Goal: Information Seeking & Learning: Learn about a topic

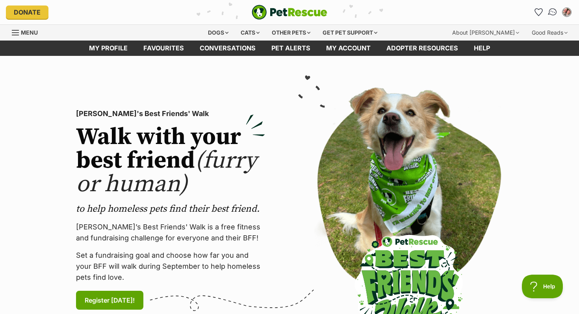
click at [549, 13] on img "Conversations" at bounding box center [552, 12] width 11 height 10
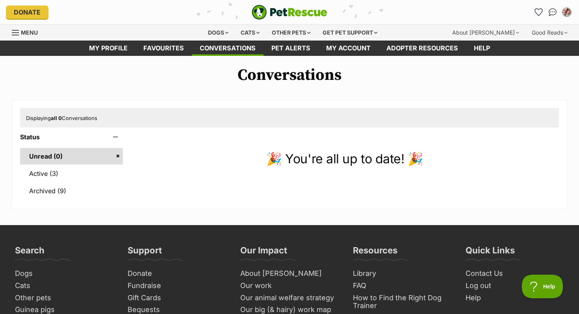
click at [76, 163] on link "Unread (0)" at bounding box center [71, 156] width 103 height 17
click at [76, 176] on link "Active (3)" at bounding box center [71, 173] width 103 height 17
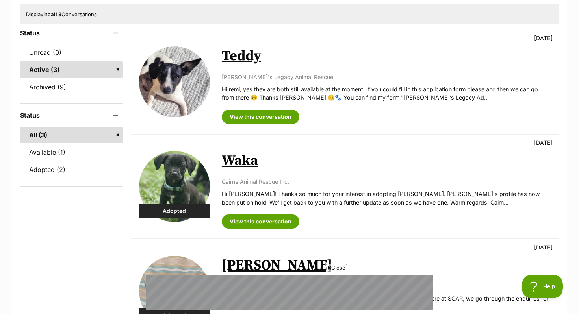
scroll to position [22, 0]
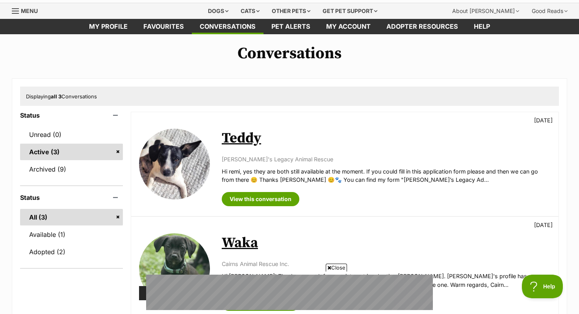
click at [248, 137] on link "Teddy" at bounding box center [241, 138] width 39 height 18
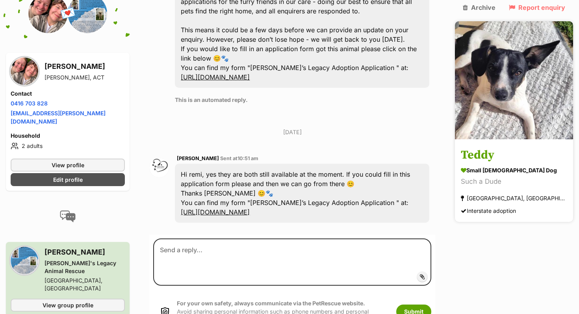
scroll to position [457, 0]
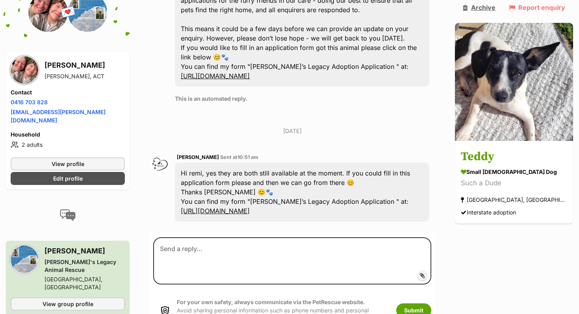
click at [488, 6] on link "Archive" at bounding box center [478, 7] width 33 height 7
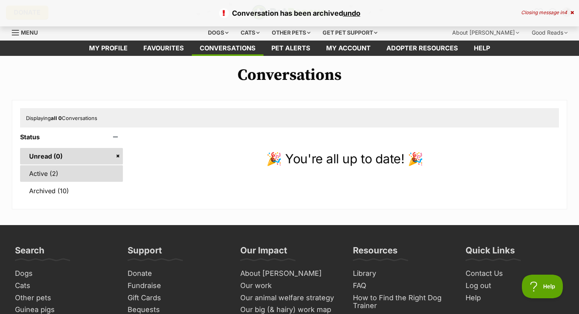
click at [52, 172] on link "Active (2)" at bounding box center [71, 173] width 103 height 17
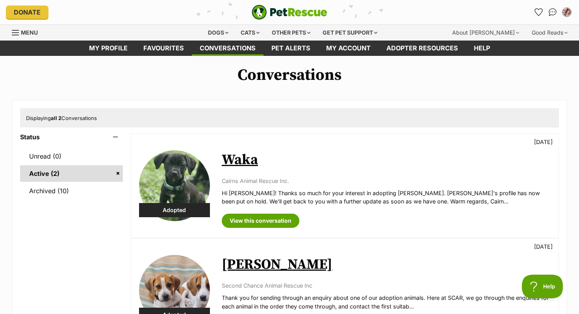
click at [249, 159] on link "Waka" at bounding box center [240, 160] width 36 height 18
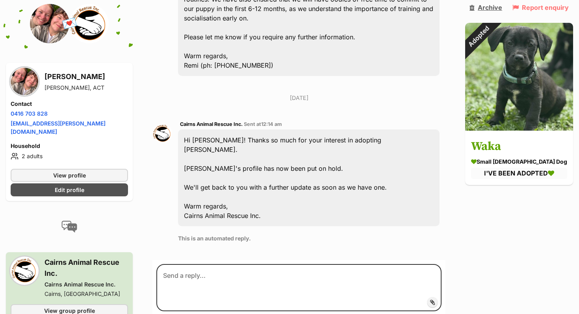
scroll to position [477, 0]
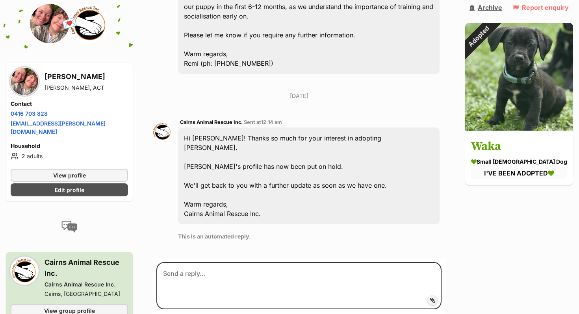
click at [490, 7] on link "Archive" at bounding box center [485, 7] width 33 height 7
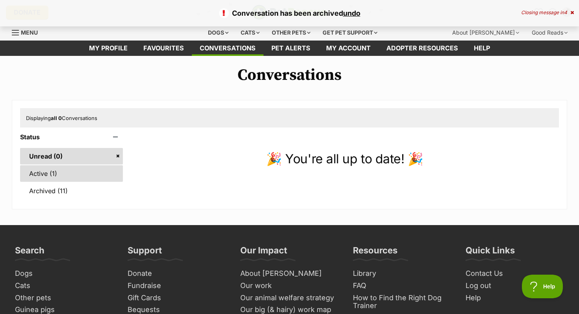
click at [59, 178] on link "Active (1)" at bounding box center [71, 173] width 103 height 17
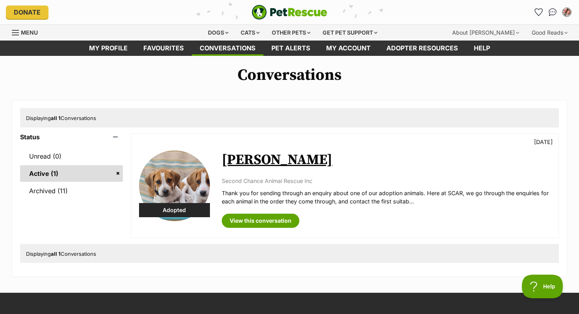
click at [242, 157] on link "[PERSON_NAME]" at bounding box center [277, 160] width 111 height 18
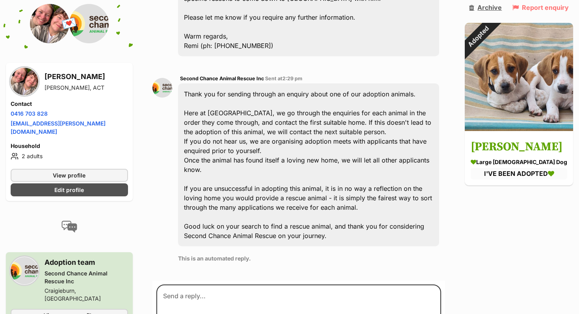
scroll to position [575, 0]
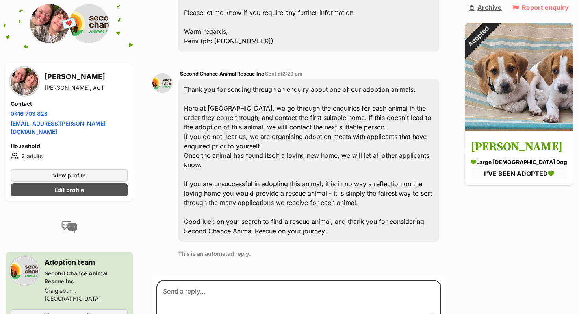
click at [486, 4] on link "Archive" at bounding box center [485, 7] width 33 height 7
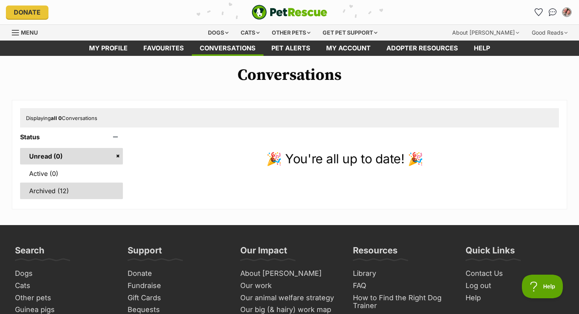
click at [38, 191] on link "Archived (12)" at bounding box center [71, 191] width 103 height 17
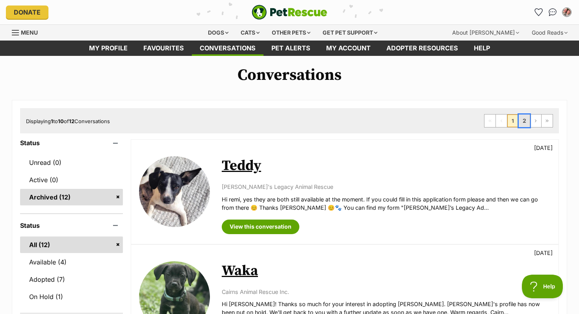
click at [521, 117] on link "2" at bounding box center [523, 121] width 11 height 13
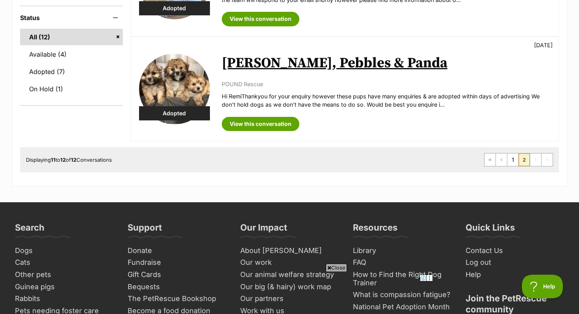
scroll to position [54, 0]
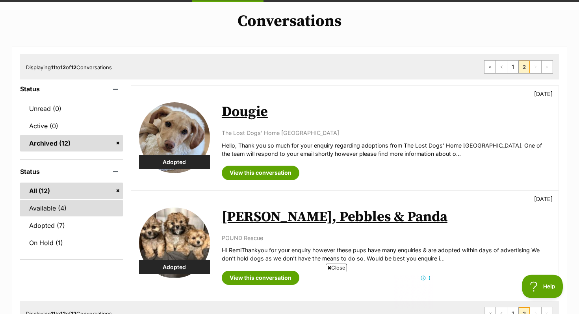
click at [56, 214] on link "Available (4)" at bounding box center [71, 208] width 103 height 17
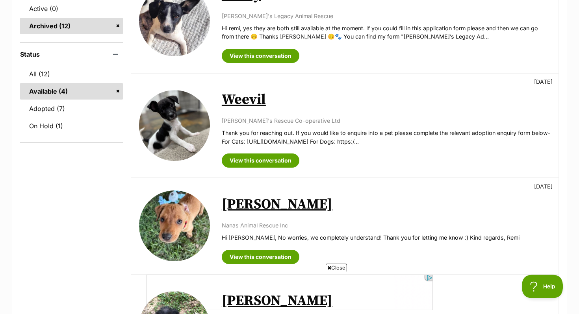
scroll to position [87, 0]
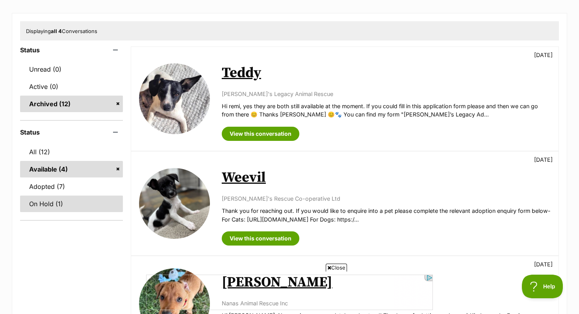
click at [68, 202] on link "On Hold (1)" at bounding box center [71, 204] width 103 height 17
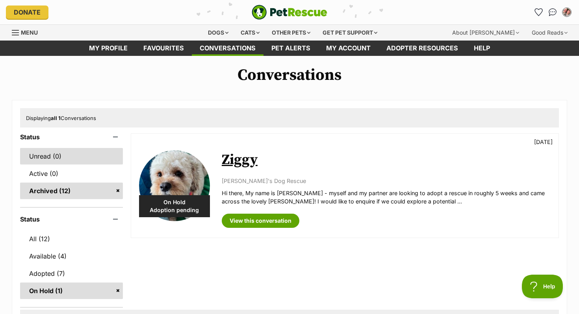
click at [77, 158] on link "Unread (0)" at bounding box center [71, 156] width 103 height 17
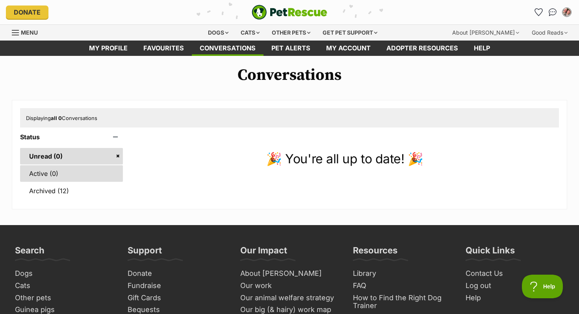
click at [67, 176] on link "Active (0)" at bounding box center [71, 173] width 103 height 17
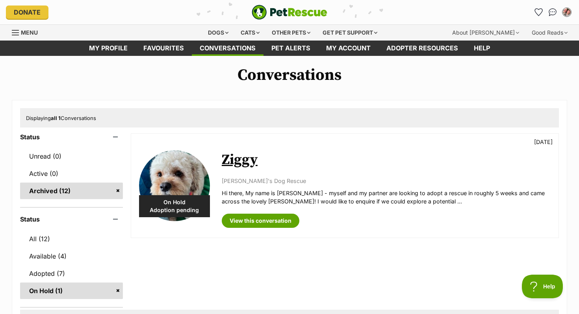
click at [238, 157] on link "Ziggy" at bounding box center [240, 160] width 36 height 18
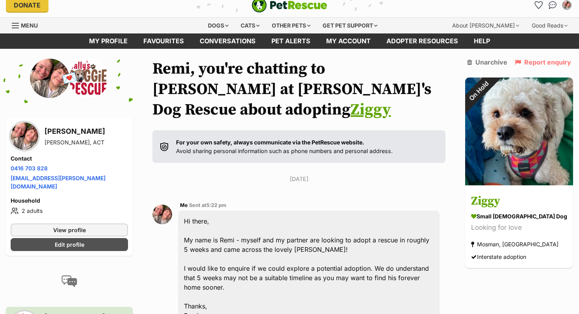
scroll to position [7, 0]
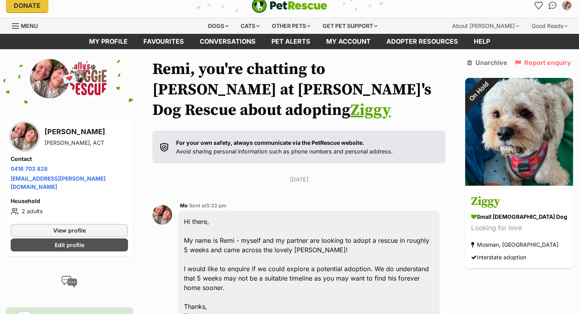
click at [401, 63] on h1 "Remi, you're chatting to [PERSON_NAME] at [PERSON_NAME]'s Dog Rescue about adop…" at bounding box center [298, 89] width 293 height 61
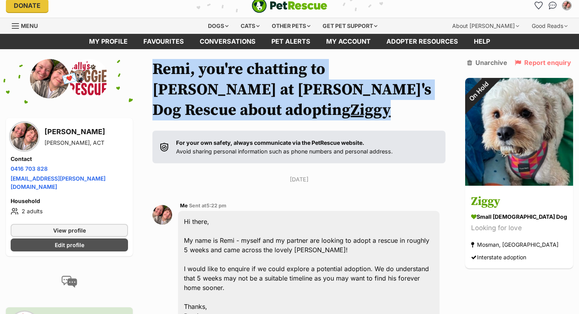
click at [401, 63] on h1 "Remi, you're chatting to [PERSON_NAME] at [PERSON_NAME]'s Dog Rescue about adop…" at bounding box center [298, 89] width 293 height 61
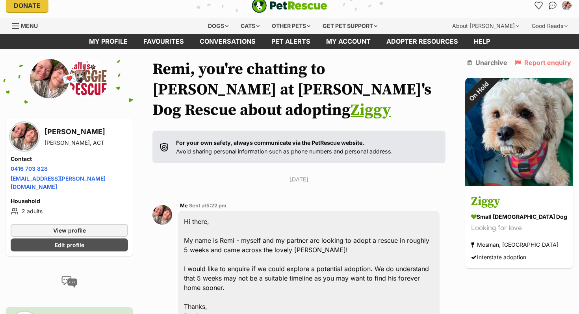
click at [202, 139] on div "For your own safety, always communicate via the PetRescue website. Avoid sharin…" at bounding box center [298, 147] width 293 height 33
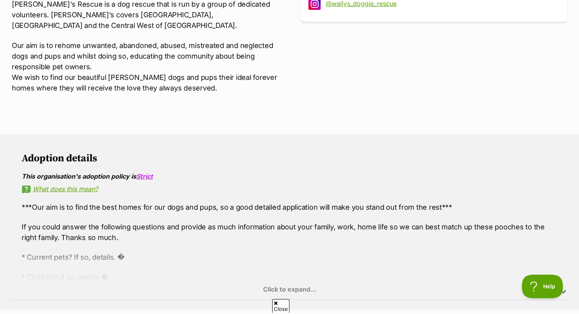
click at [295, 274] on div "Click to expand..." at bounding box center [289, 269] width 559 height 61
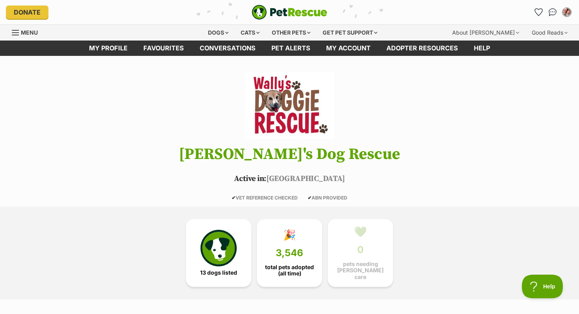
click at [292, 7] on img "PetRescue" at bounding box center [290, 12] width 76 height 15
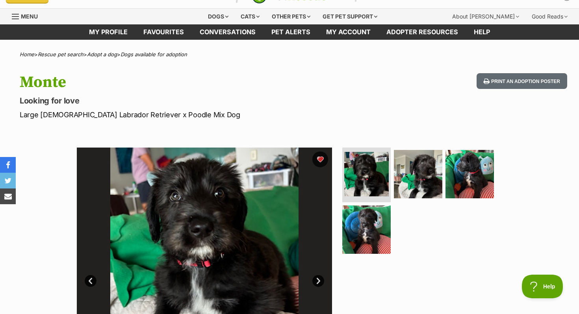
scroll to position [46, 0]
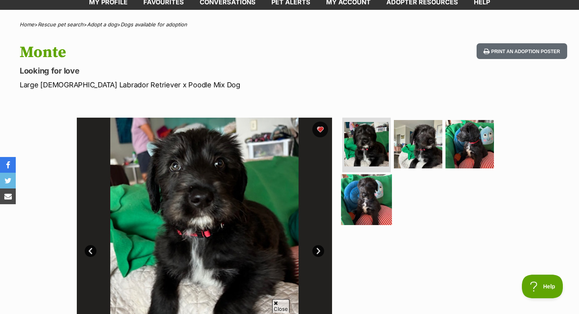
click at [355, 199] on img at bounding box center [366, 199] width 51 height 51
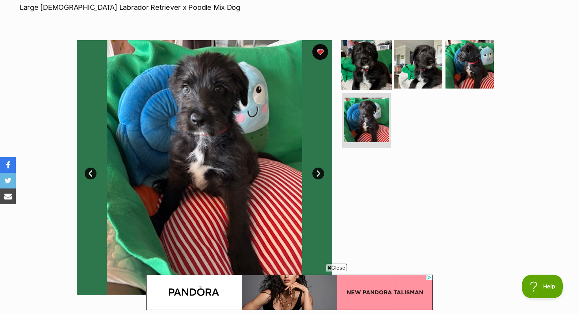
scroll to position [0, 0]
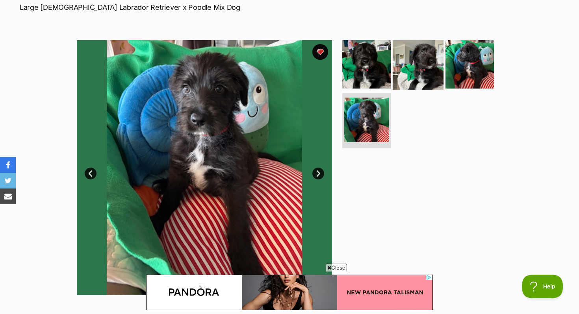
click at [403, 69] on img at bounding box center [417, 64] width 51 height 51
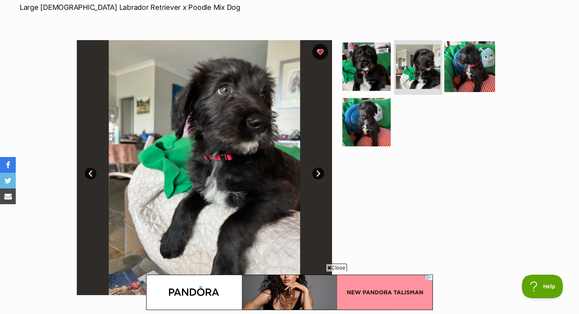
click at [446, 74] on img at bounding box center [469, 66] width 51 height 51
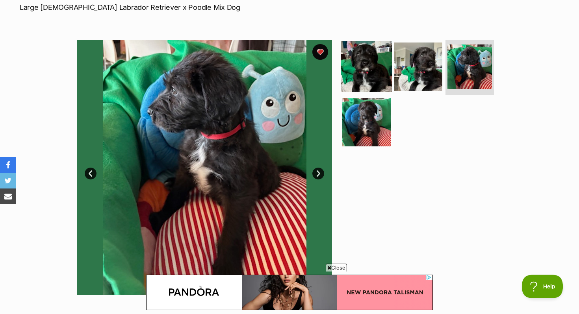
click at [366, 69] on img at bounding box center [366, 66] width 51 height 51
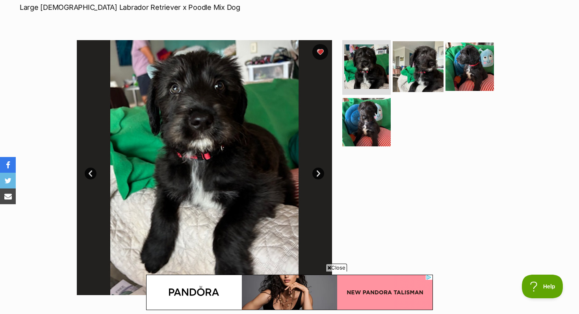
click at [402, 67] on img at bounding box center [417, 66] width 51 height 51
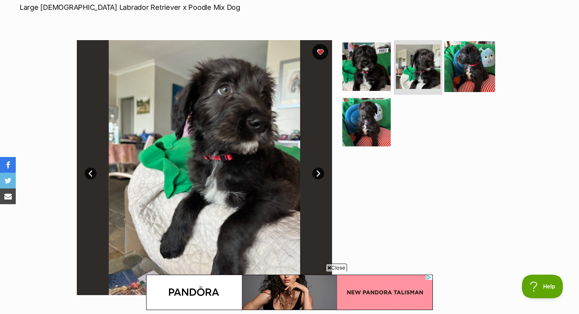
click at [447, 72] on img at bounding box center [469, 66] width 51 height 51
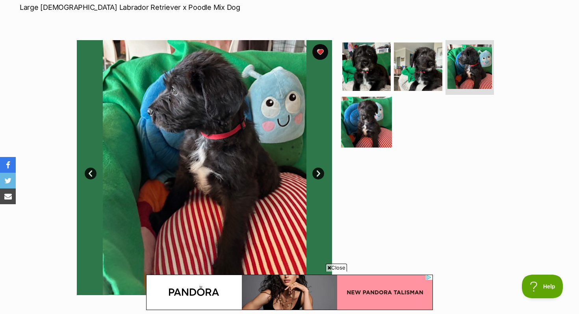
click at [379, 117] on img at bounding box center [366, 122] width 51 height 51
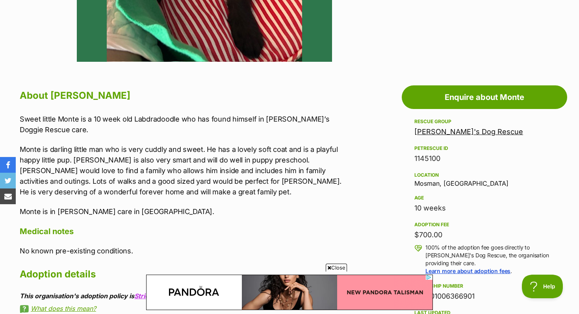
scroll to position [383, 0]
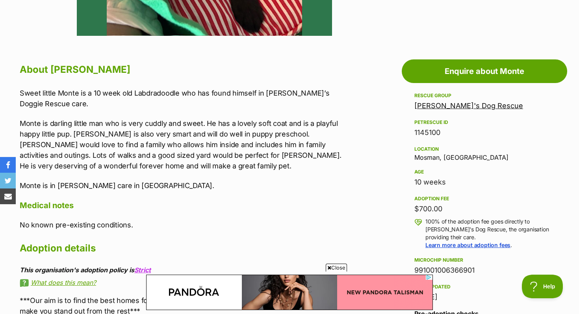
click at [281, 137] on p "Monte is darling little man who is very cuddly and sweet. He has a lovely soft …" at bounding box center [182, 144] width 325 height 53
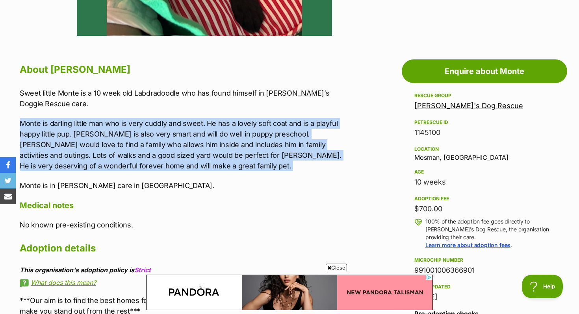
click at [281, 137] on p "Monte is darling little man who is very cuddly and sweet. He has a lovely soft …" at bounding box center [182, 144] width 325 height 53
click at [186, 174] on div "Sweet little Monte is a 10 week old Labdradoodle who has found himself in Wally…" at bounding box center [182, 140] width 325 height 104
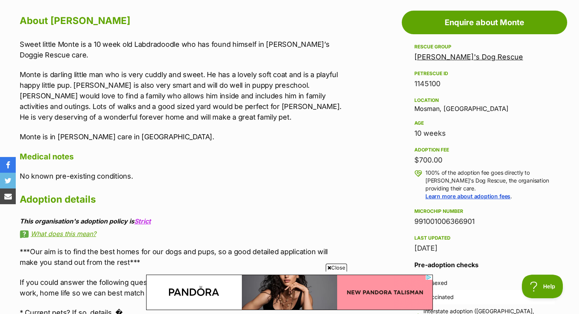
scroll to position [451, 0]
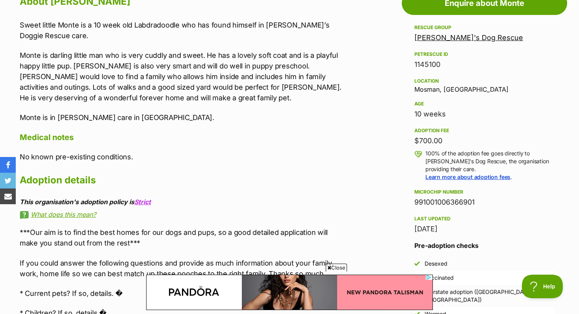
click at [137, 114] on p "Monte is in foster care in Mosman NSW." at bounding box center [182, 117] width 325 height 11
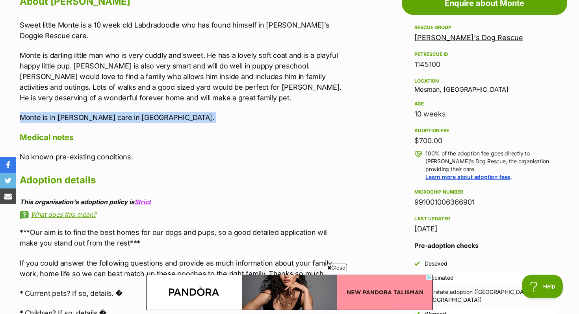
click at [137, 114] on p "Monte is in foster care in Mosman NSW." at bounding box center [182, 117] width 325 height 11
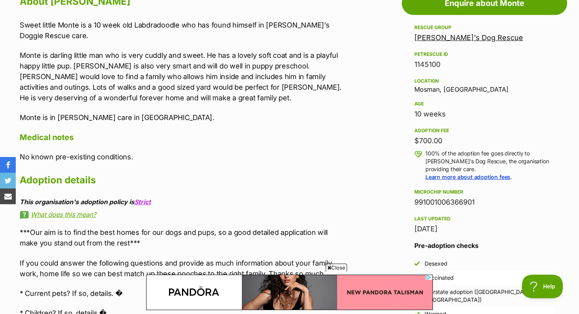
click at [123, 75] on p "Monte is darling little man who is very cuddly and sweet. He has a lovely soft …" at bounding box center [182, 76] width 325 height 53
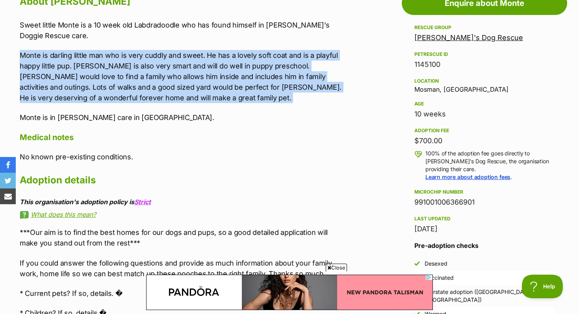
click at [123, 75] on p "Monte is darling little man who is very cuddly and sweet. He has a lovely soft …" at bounding box center [182, 76] width 325 height 53
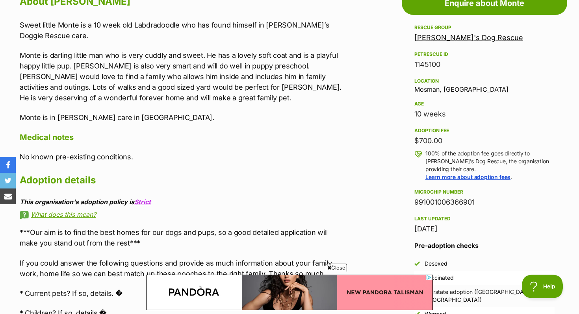
click at [161, 93] on p "Monte is darling little man who is very cuddly and sweet. He has a lovely soft …" at bounding box center [182, 76] width 325 height 53
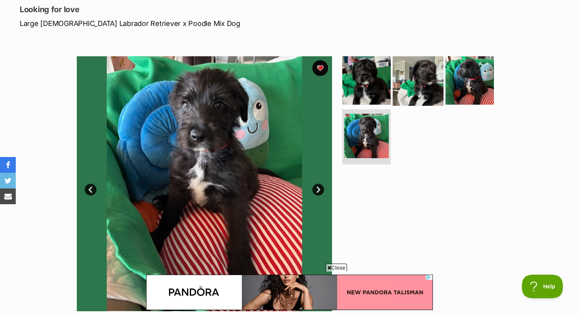
click at [416, 76] on img at bounding box center [417, 80] width 51 height 51
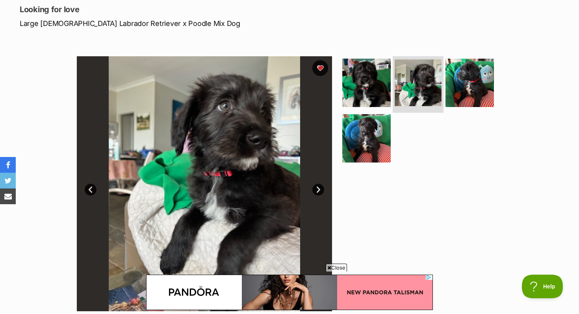
click at [392, 75] on li at bounding box center [417, 84] width 51 height 58
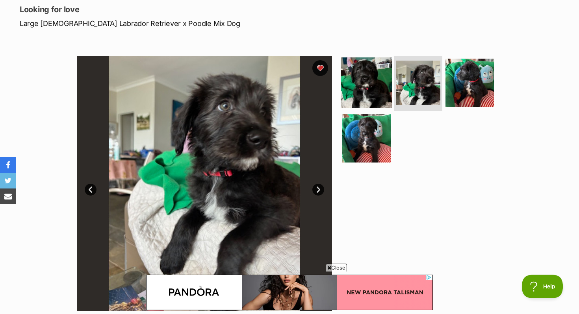
click at [375, 62] on img at bounding box center [366, 82] width 51 height 51
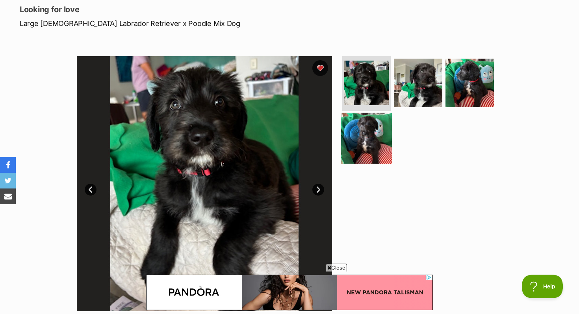
click at [380, 140] on img at bounding box center [366, 138] width 51 height 51
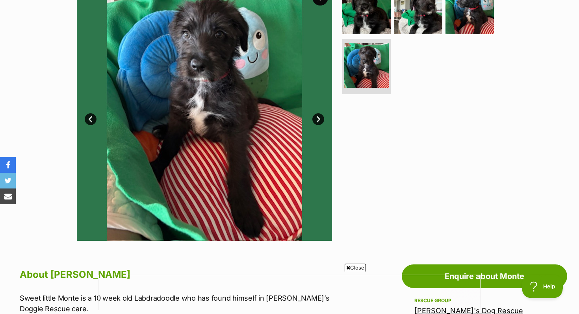
scroll to position [151, 0]
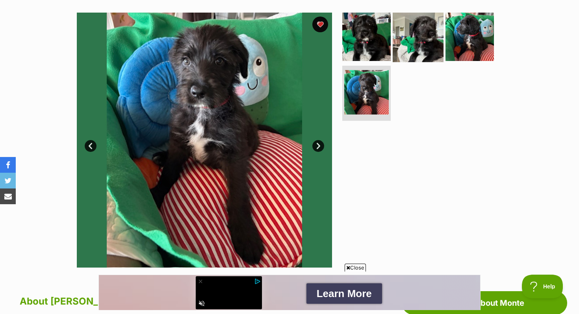
click at [414, 28] on img at bounding box center [417, 36] width 51 height 51
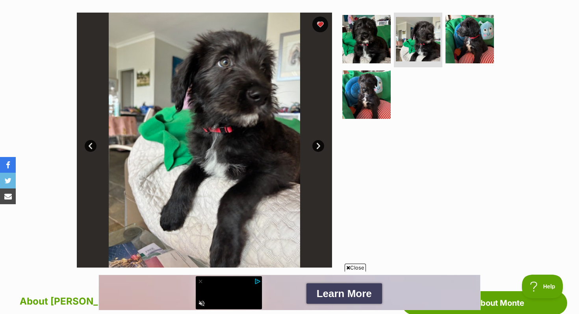
click at [389, 31] on ul at bounding box center [420, 69] width 161 height 112
click at [377, 31] on img at bounding box center [366, 38] width 51 height 51
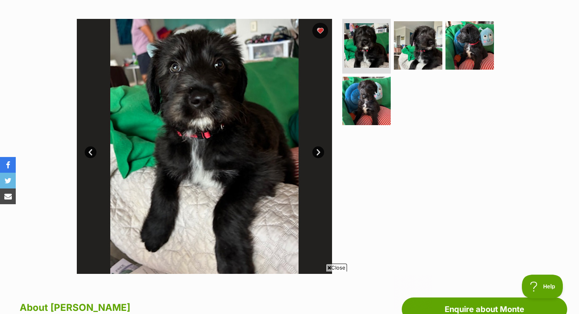
scroll to position [0, 0]
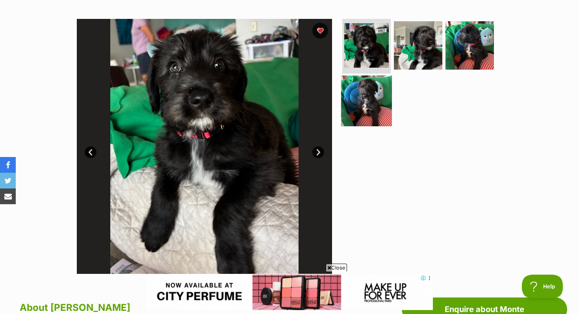
click at [371, 88] on img at bounding box center [366, 101] width 51 height 51
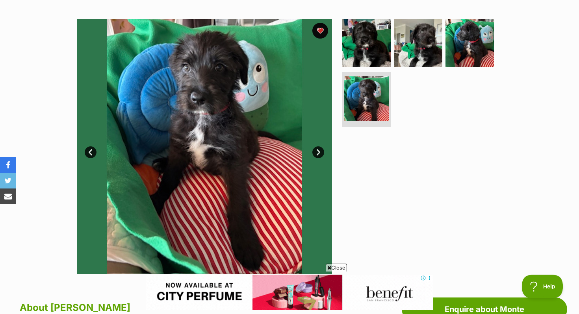
click at [442, 35] on ul at bounding box center [420, 75] width 161 height 112
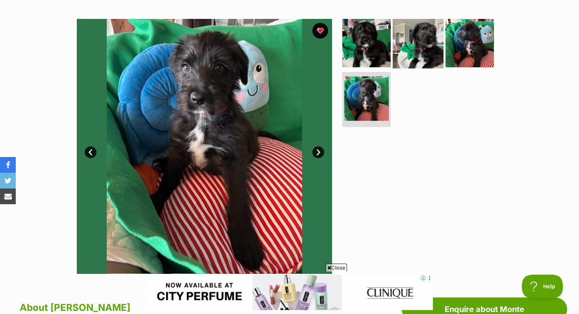
click at [433, 49] on img at bounding box center [417, 42] width 51 height 51
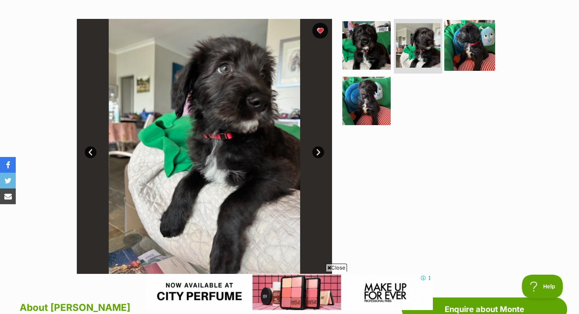
click at [473, 40] on img at bounding box center [469, 45] width 51 height 51
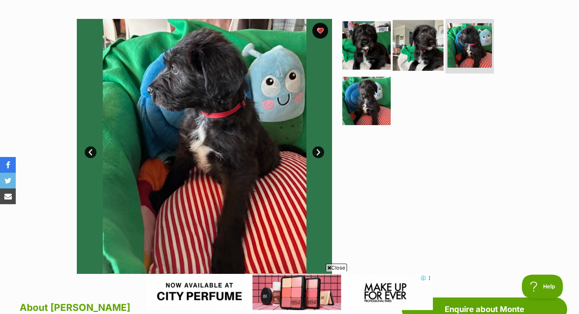
click at [430, 59] on img at bounding box center [417, 45] width 51 height 51
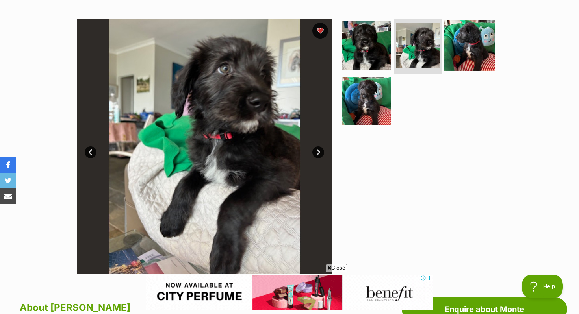
click at [457, 34] on img at bounding box center [469, 45] width 51 height 51
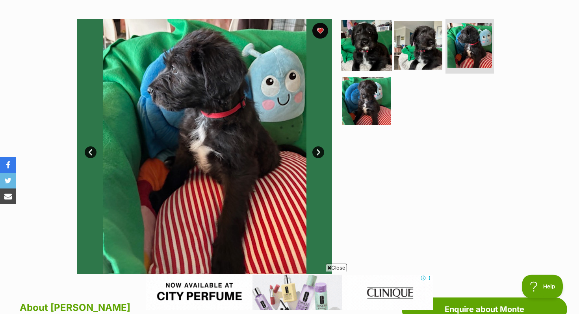
click at [375, 63] on img at bounding box center [366, 45] width 51 height 51
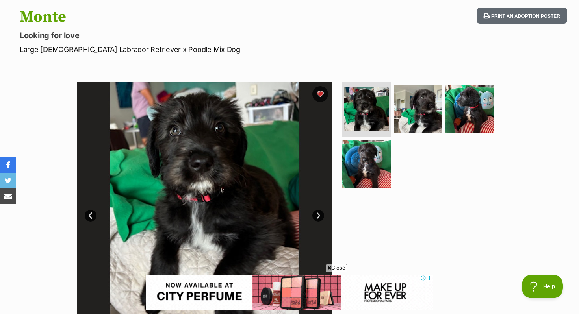
scroll to position [83, 0]
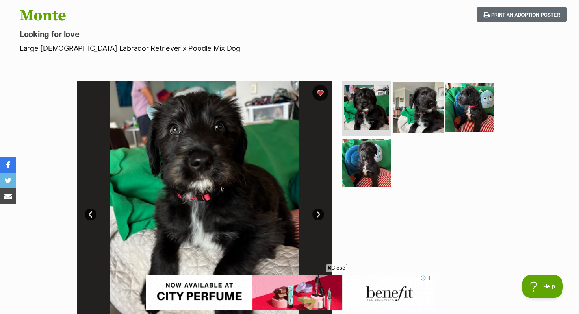
click at [398, 111] on img at bounding box center [417, 107] width 51 height 51
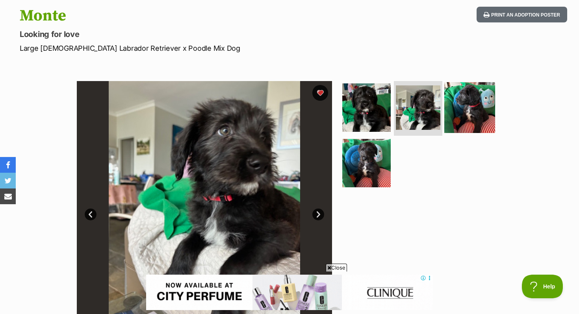
click at [489, 109] on img at bounding box center [469, 107] width 51 height 51
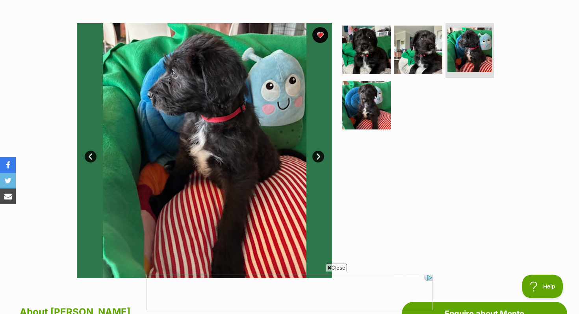
scroll to position [0, 0]
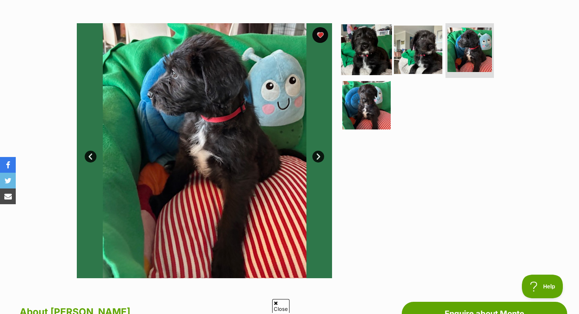
click at [359, 47] on img at bounding box center [366, 49] width 51 height 51
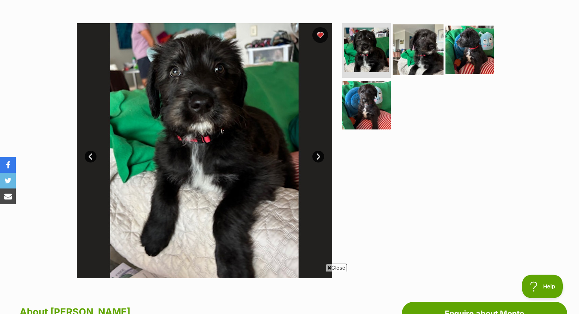
click at [409, 44] on img at bounding box center [417, 49] width 51 height 51
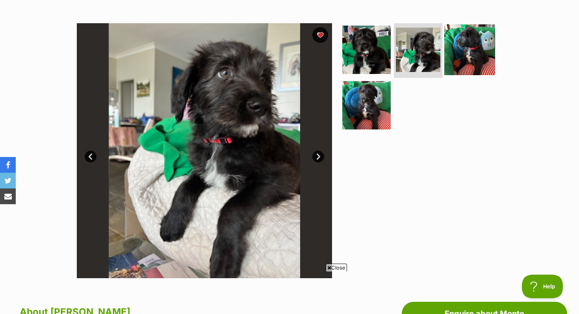
click at [480, 50] on img at bounding box center [469, 49] width 51 height 51
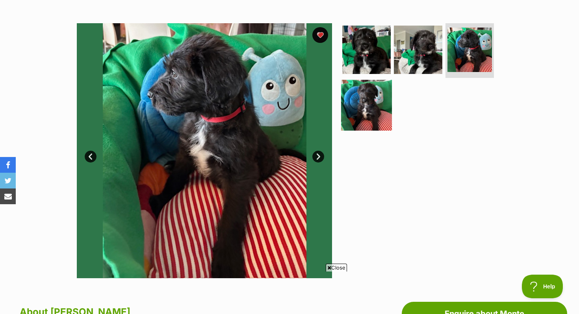
click at [382, 94] on img at bounding box center [366, 105] width 51 height 51
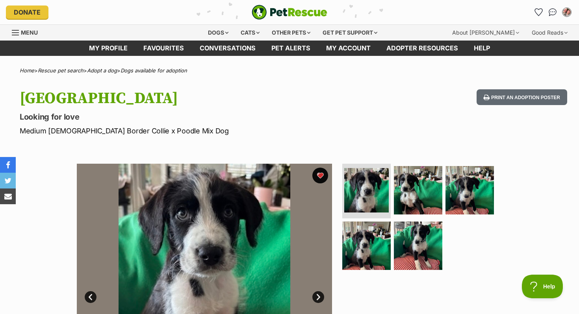
scroll to position [75, 0]
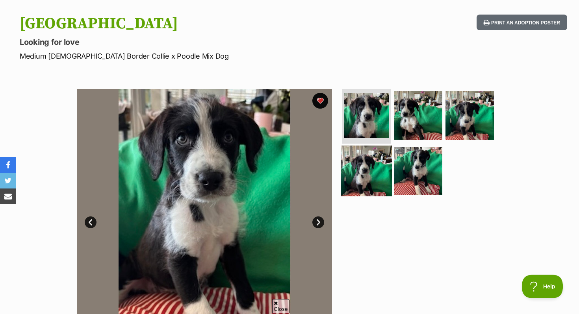
click at [362, 185] on img at bounding box center [366, 171] width 51 height 51
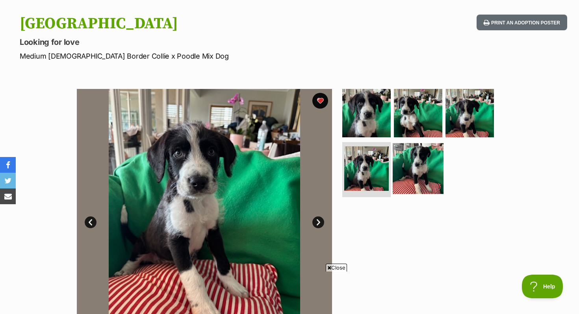
click at [425, 163] on img at bounding box center [417, 168] width 51 height 51
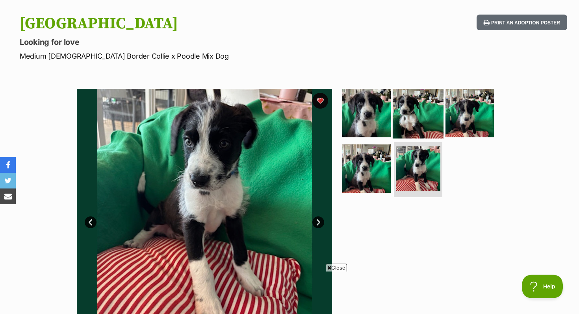
click at [416, 102] on img at bounding box center [417, 112] width 51 height 51
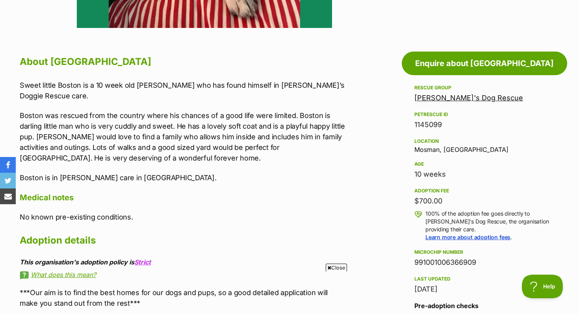
scroll to position [398, 0]
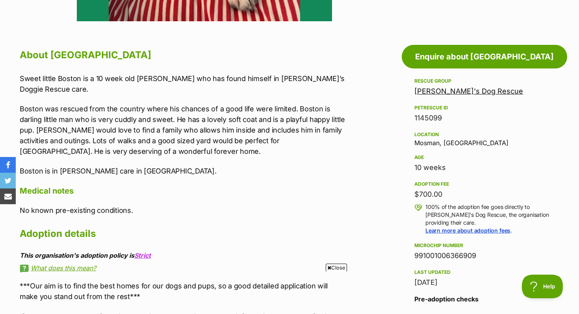
click at [320, 122] on p "Boston was rescued from the country where his chances of a good life were limit…" at bounding box center [182, 130] width 325 height 53
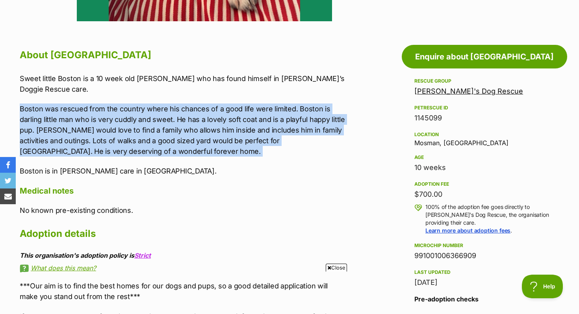
click at [320, 122] on p "Boston was rescued from the country where his chances of a good life were limit…" at bounding box center [182, 130] width 325 height 53
click at [338, 163] on div "Sweet little Boston is a 10 week old Bordoodle who has found himself in Wally’s…" at bounding box center [182, 125] width 325 height 104
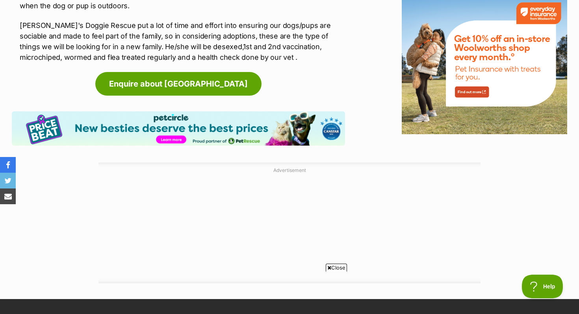
scroll to position [0, 0]
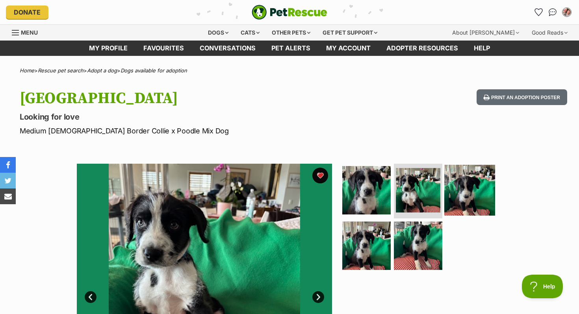
click at [459, 183] on img at bounding box center [469, 190] width 51 height 51
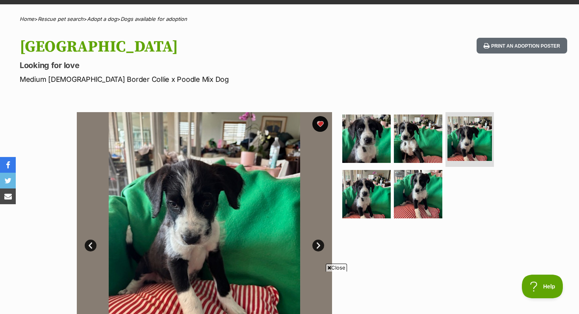
scroll to position [54, 0]
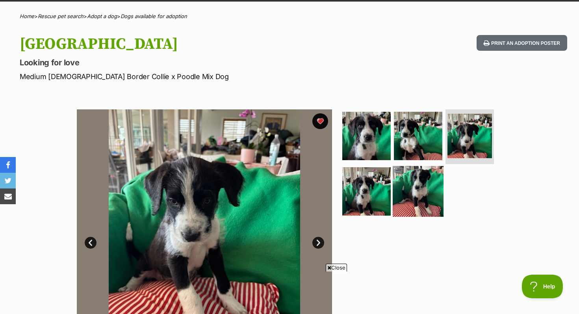
click at [414, 210] on img at bounding box center [417, 191] width 51 height 51
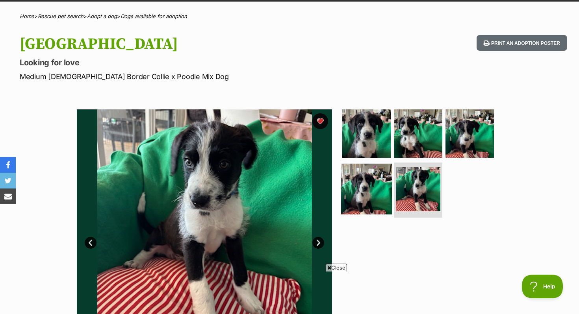
click at [375, 200] on img at bounding box center [366, 189] width 51 height 51
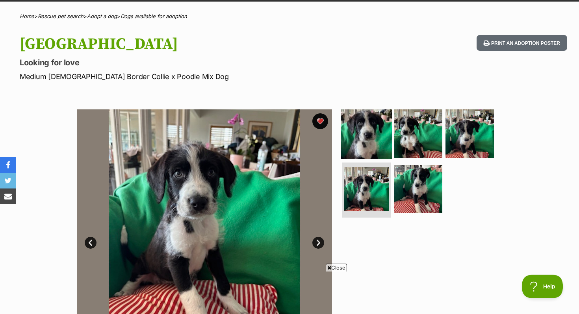
click at [368, 153] on img at bounding box center [366, 133] width 51 height 51
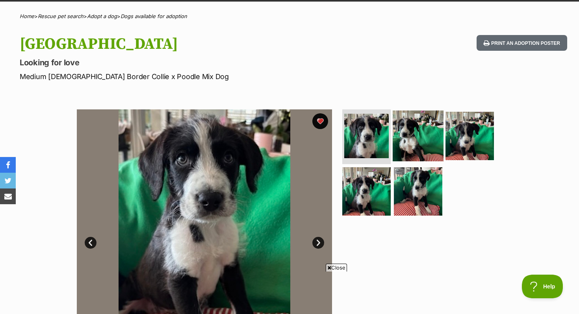
click at [397, 149] on img at bounding box center [417, 135] width 51 height 51
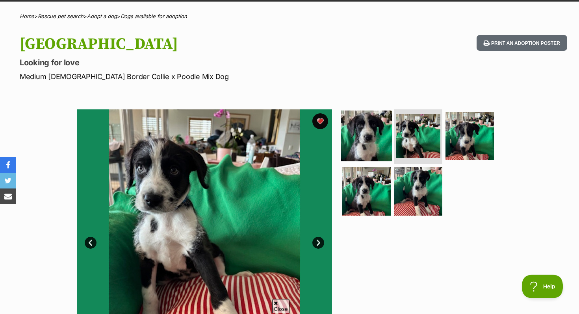
click at [364, 149] on img at bounding box center [366, 135] width 51 height 51
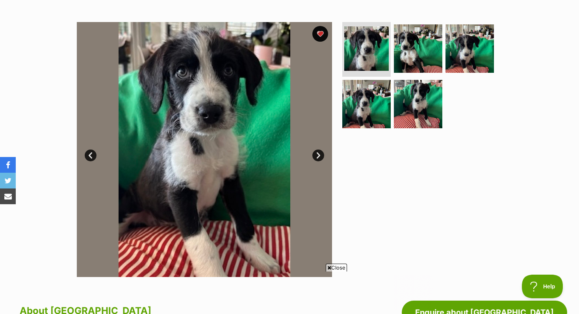
scroll to position [142, 0]
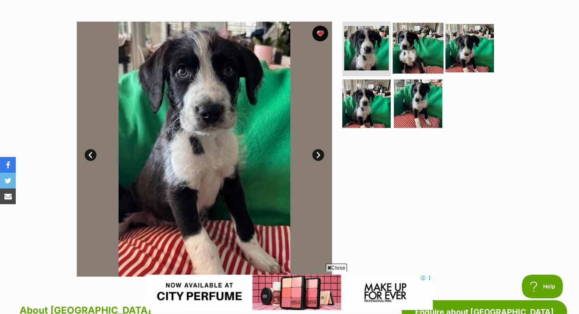
click at [424, 40] on img at bounding box center [417, 47] width 51 height 51
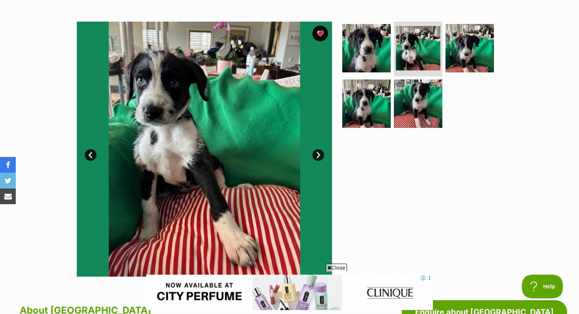
click at [494, 27] on ul at bounding box center [420, 78] width 161 height 112
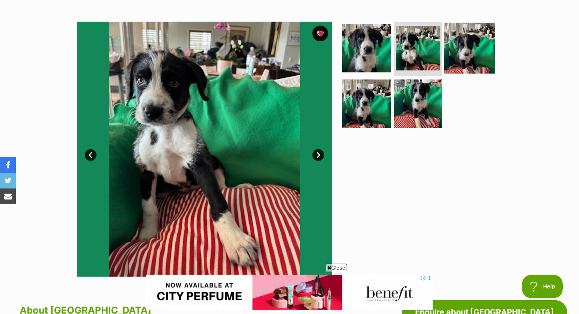
click at [482, 34] on img at bounding box center [469, 47] width 51 height 51
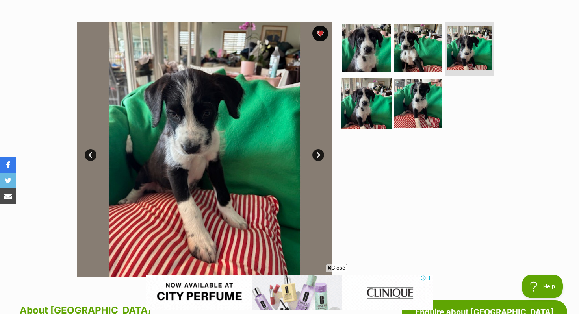
click at [345, 100] on img at bounding box center [366, 103] width 51 height 51
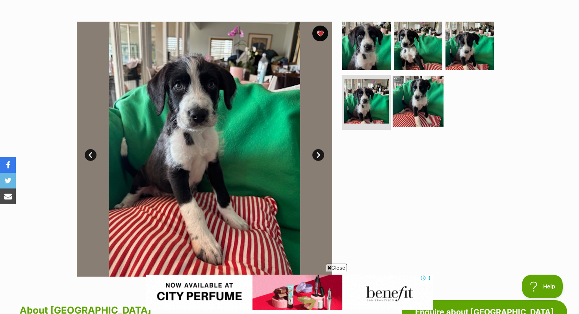
click at [397, 92] on img at bounding box center [417, 101] width 51 height 51
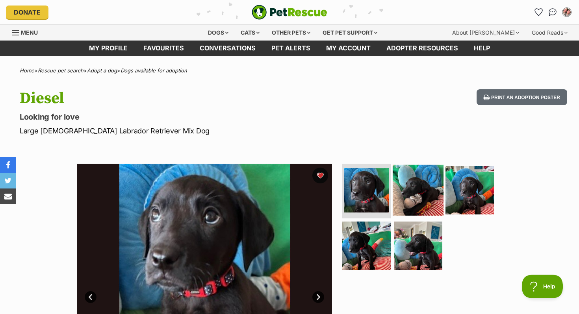
click at [416, 185] on img at bounding box center [417, 190] width 51 height 51
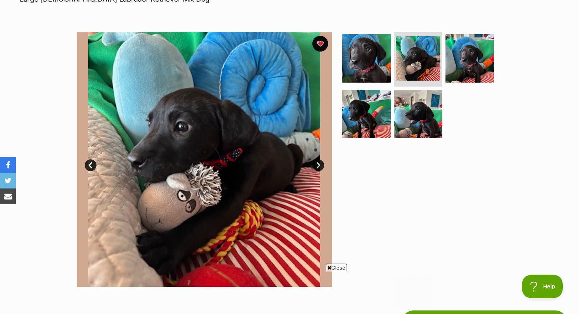
scroll to position [133, 0]
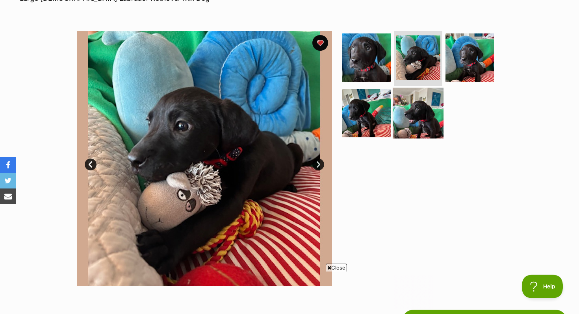
click at [429, 125] on img at bounding box center [417, 113] width 51 height 51
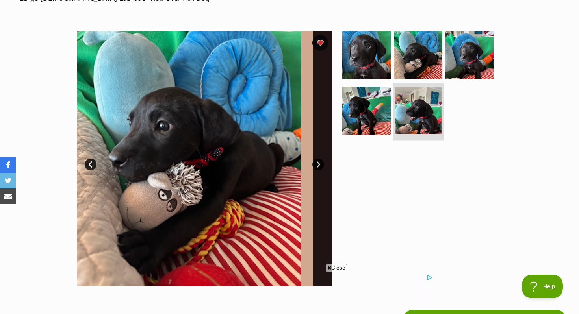
scroll to position [0, 0]
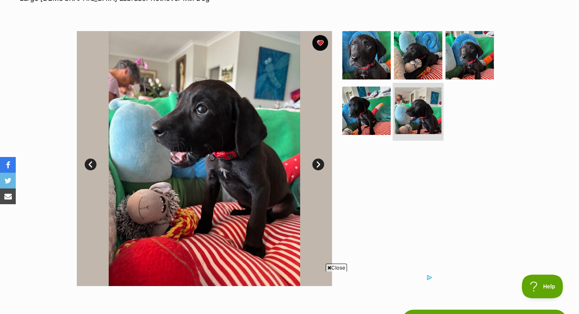
click at [392, 122] on li at bounding box center [417, 112] width 51 height 58
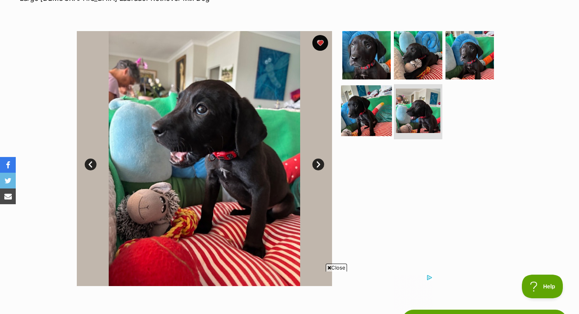
click at [376, 121] on img at bounding box center [366, 110] width 51 height 51
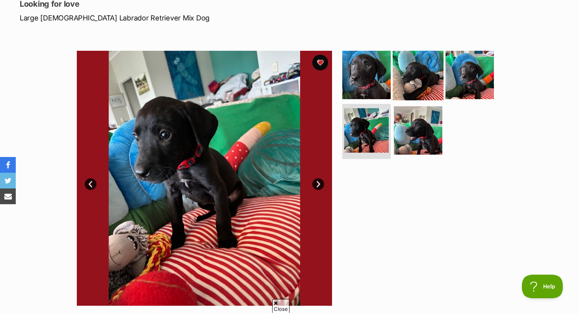
click at [404, 59] on img at bounding box center [417, 74] width 51 height 51
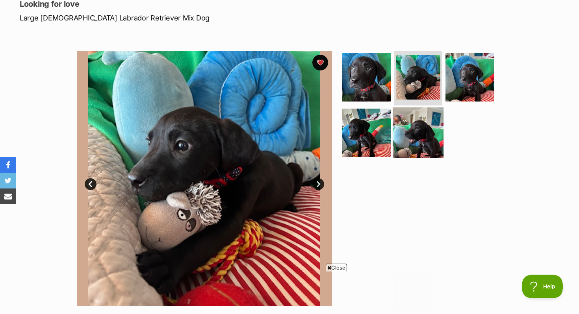
click at [412, 136] on img at bounding box center [417, 132] width 51 height 51
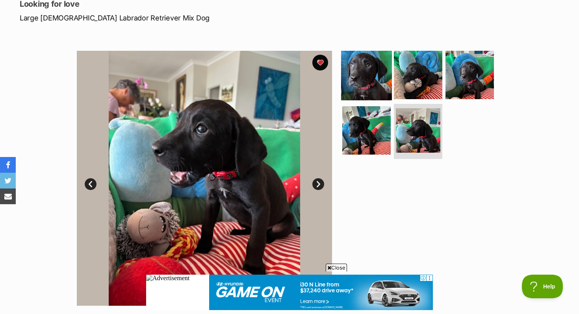
click at [362, 73] on img at bounding box center [366, 74] width 51 height 51
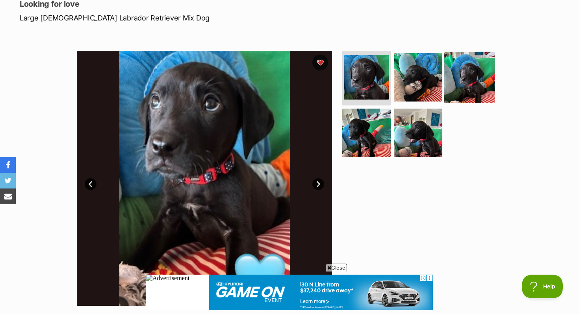
click at [466, 76] on img at bounding box center [469, 77] width 51 height 51
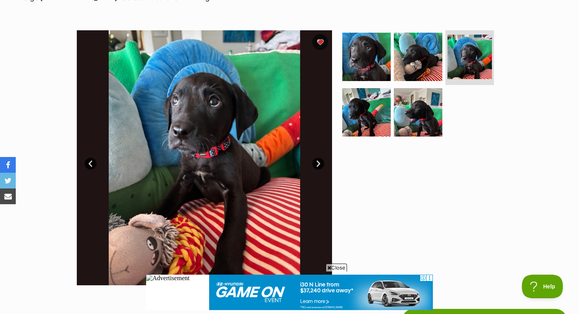
scroll to position [149, 0]
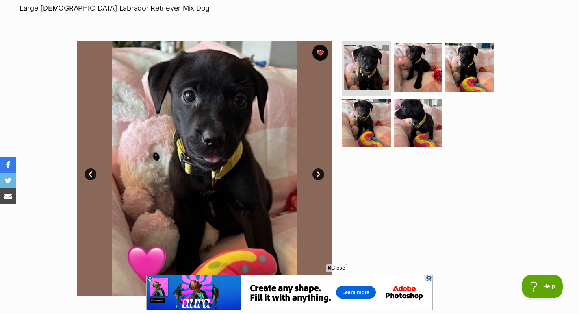
scroll to position [121, 0]
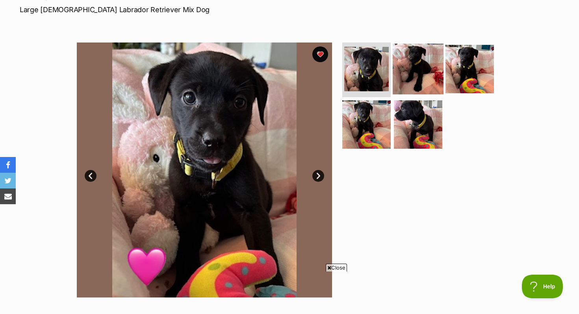
click at [427, 55] on img at bounding box center [417, 68] width 51 height 51
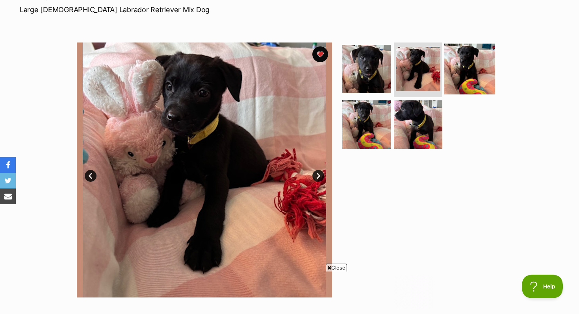
scroll to position [0, 0]
click at [478, 51] on img at bounding box center [469, 68] width 51 height 51
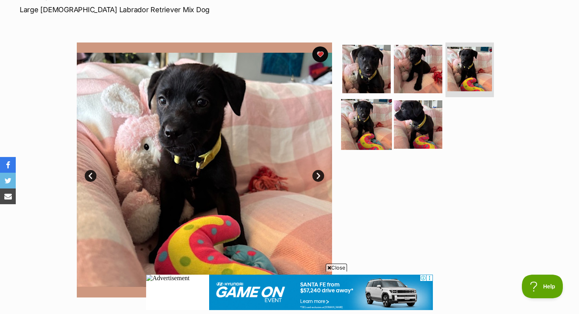
click at [380, 118] on img at bounding box center [366, 124] width 51 height 51
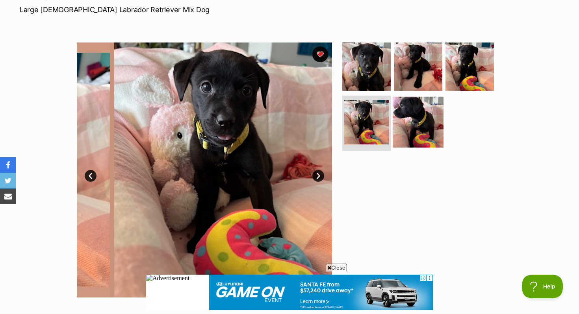
click at [412, 120] on img at bounding box center [417, 122] width 51 height 51
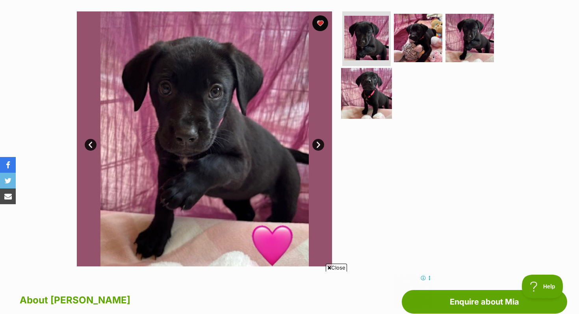
scroll to position [148, 0]
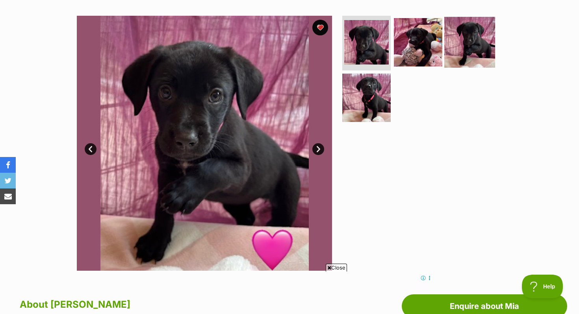
click at [454, 39] on img at bounding box center [469, 42] width 51 height 51
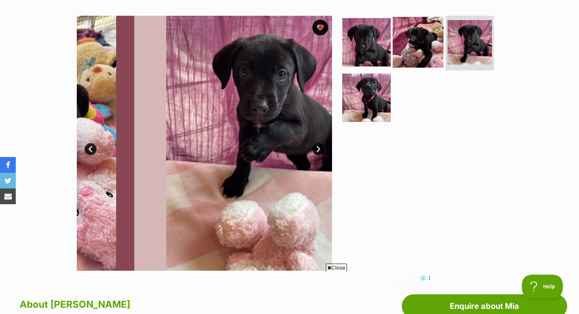
click at [424, 42] on img at bounding box center [417, 42] width 51 height 51
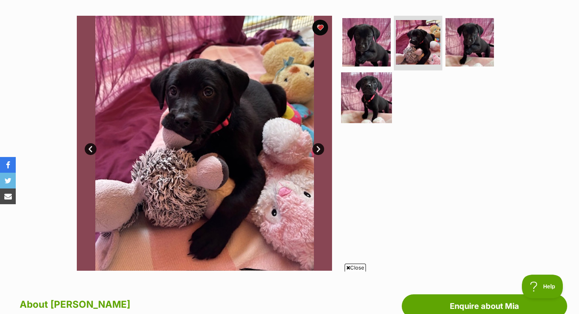
click at [359, 102] on img at bounding box center [366, 97] width 51 height 51
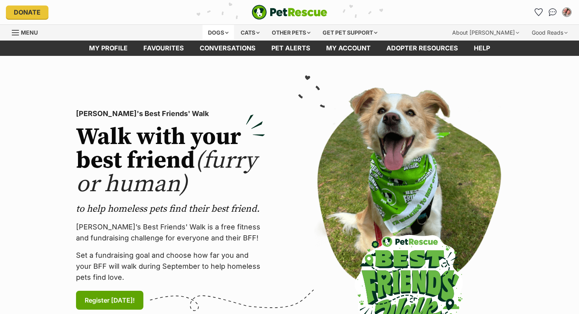
click at [214, 28] on div "Dogs" at bounding box center [217, 33] width 31 height 16
click at [222, 36] on div "Dogs" at bounding box center [217, 33] width 31 height 16
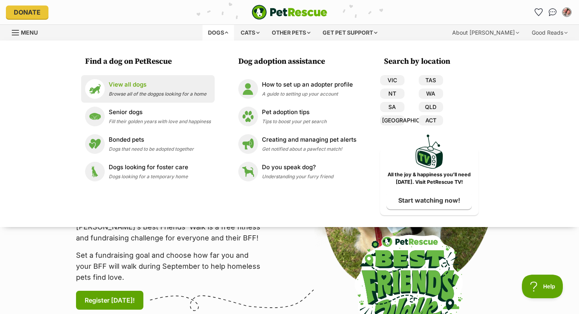
click at [126, 89] on div "View all dogs Browse all of the doggos looking for a home" at bounding box center [158, 88] width 98 height 17
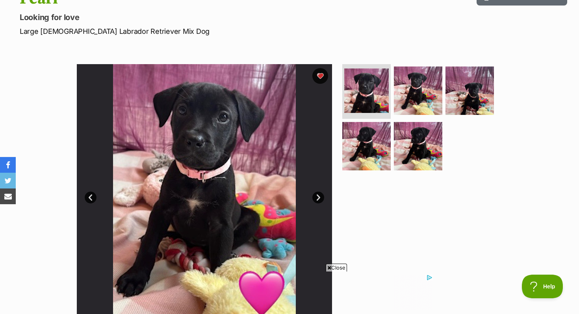
scroll to position [170, 0]
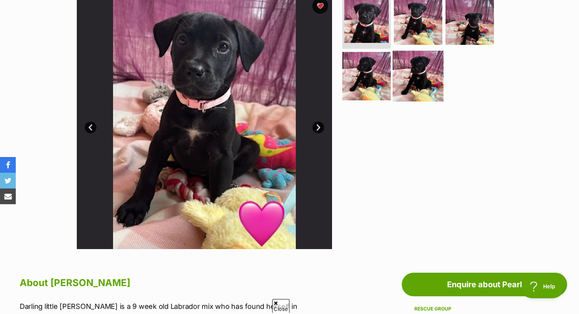
click at [408, 74] on img at bounding box center [417, 76] width 51 height 51
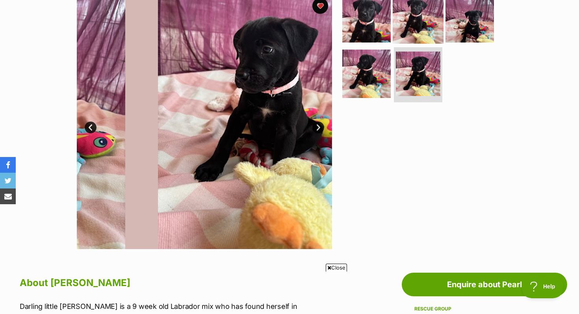
click at [416, 23] on img at bounding box center [417, 18] width 51 height 51
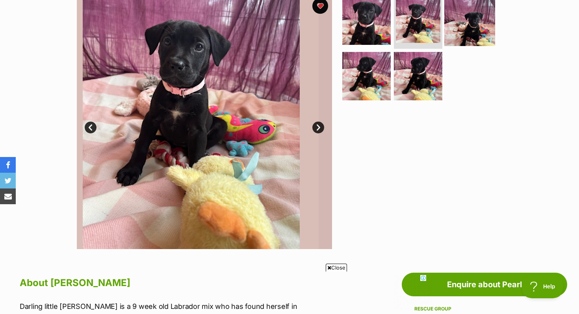
click at [459, 17] on img at bounding box center [469, 20] width 51 height 51
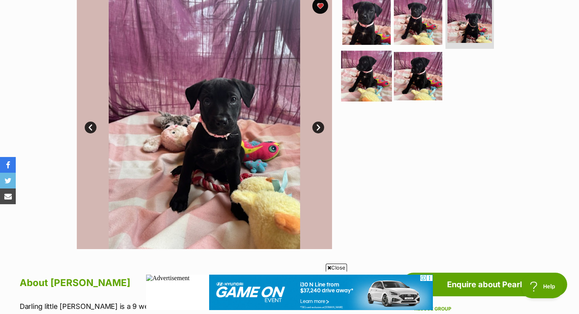
click at [374, 66] on img at bounding box center [366, 76] width 51 height 51
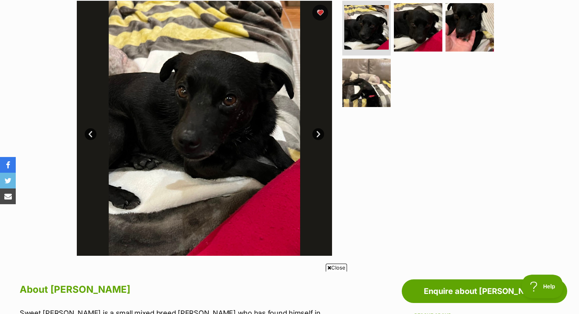
scroll to position [170, 0]
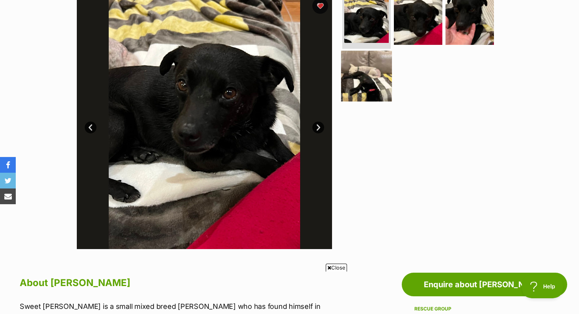
click at [364, 86] on img at bounding box center [366, 76] width 51 height 51
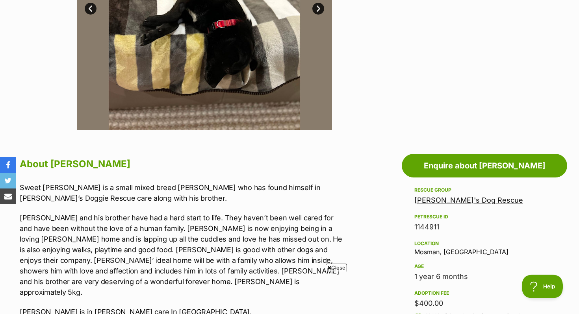
scroll to position [490, 0]
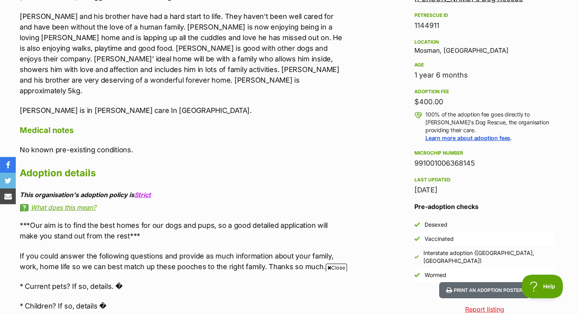
click at [319, 62] on p "[PERSON_NAME] and his brother have had a hard start to life. They haven’t been …" at bounding box center [182, 53] width 325 height 85
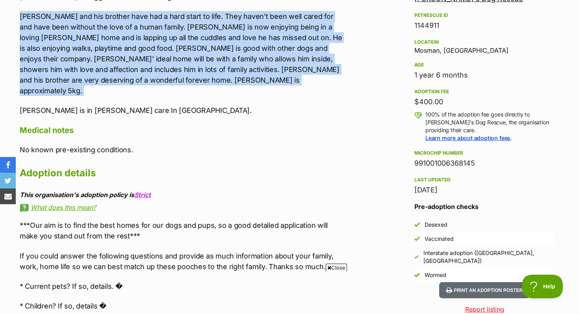
click at [319, 62] on p "[PERSON_NAME] and his brother have had a hard start to life. They haven’t been …" at bounding box center [182, 53] width 325 height 85
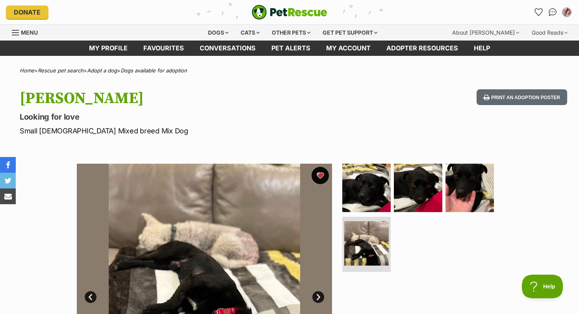
click at [317, 172] on button "favourite" at bounding box center [319, 175] width 17 height 17
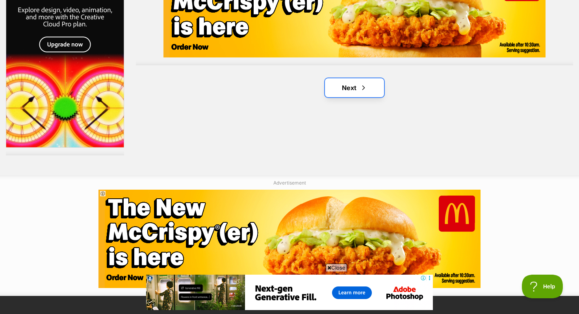
click at [339, 86] on link "Next" at bounding box center [354, 87] width 59 height 19
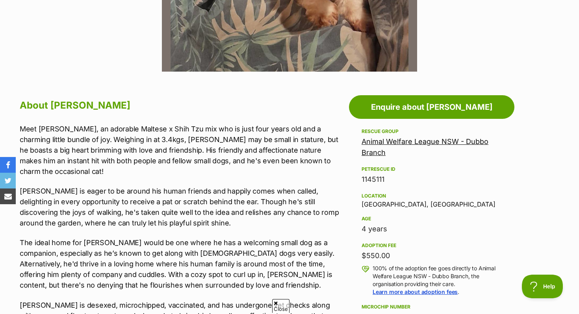
scroll to position [416, 0]
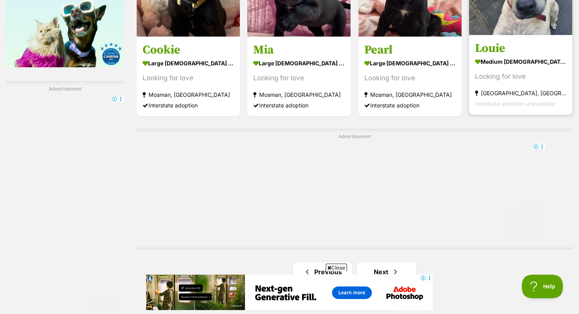
scroll to position [1369, 0]
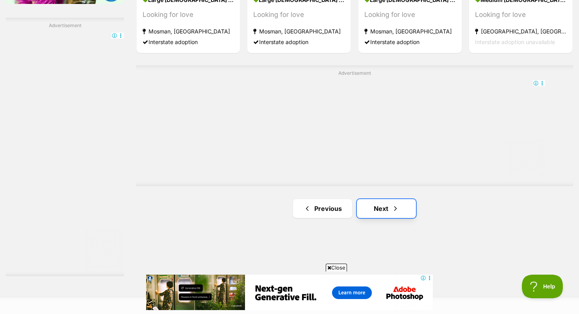
click at [392, 204] on span "Next page" at bounding box center [395, 208] width 8 height 9
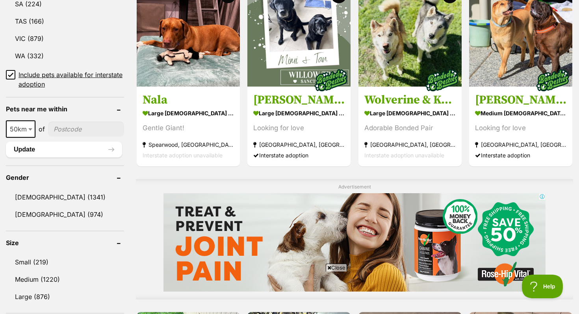
scroll to position [454, 0]
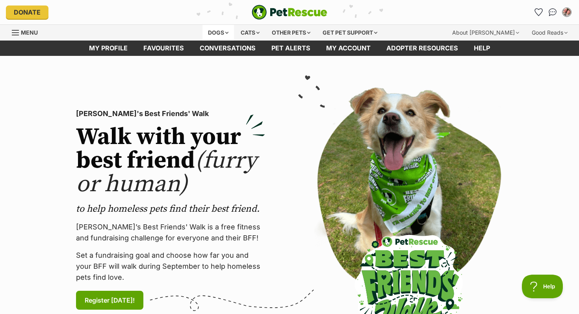
click at [221, 32] on div "Dogs" at bounding box center [217, 33] width 31 height 16
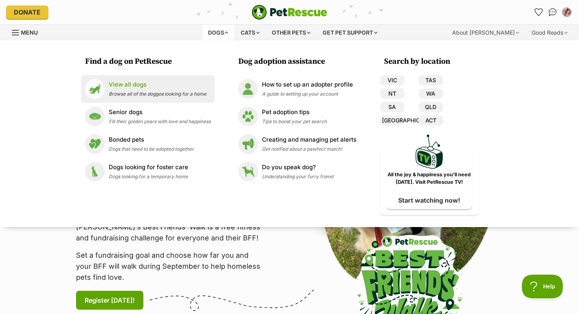
click at [147, 98] on link "View all dogs Browse all of the doggos looking for a home" at bounding box center [148, 89] width 126 height 20
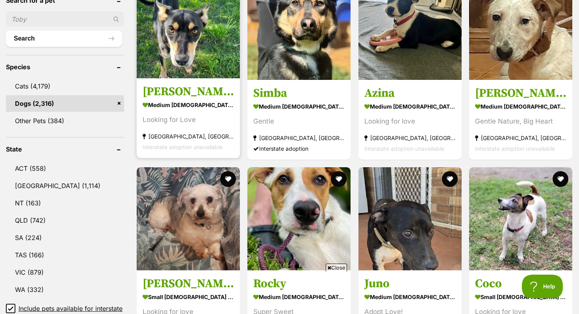
scroll to position [184, 0]
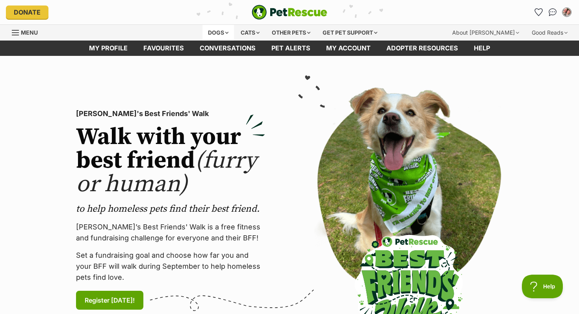
click at [206, 30] on div "Dogs" at bounding box center [217, 33] width 31 height 16
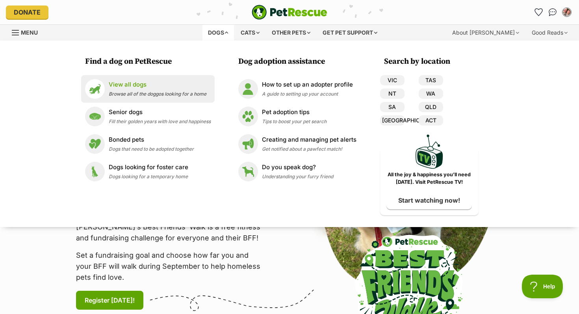
click at [138, 79] on link "View all dogs Browse all of the doggos looking for a home" at bounding box center [148, 89] width 126 height 20
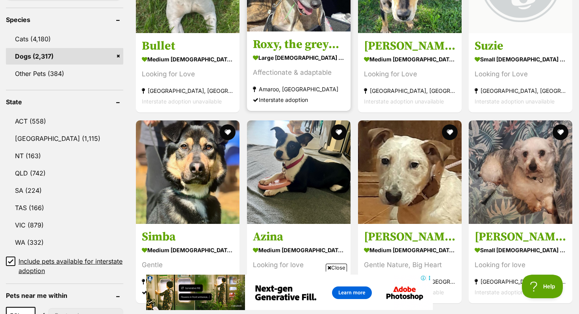
scroll to position [329, 0]
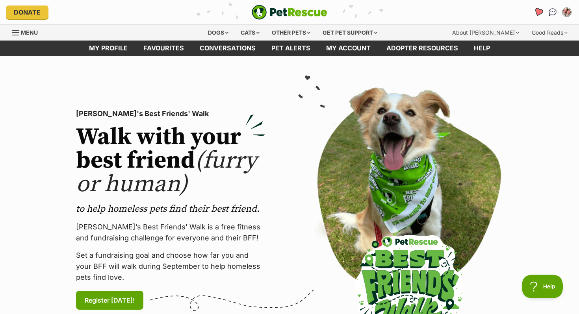
click at [541, 11] on icon "Favourites" at bounding box center [537, 11] width 9 height 9
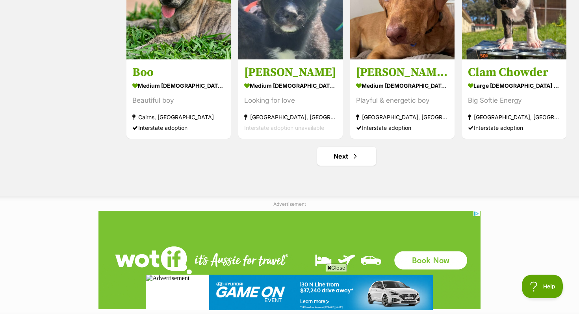
scroll to position [869, 0]
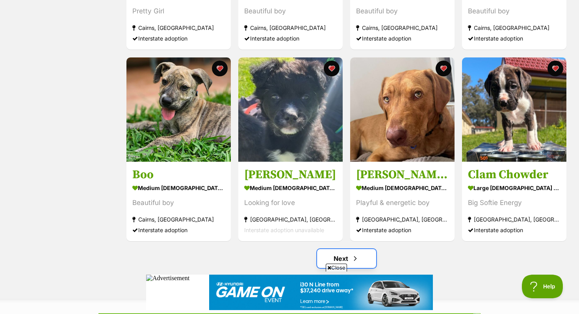
click at [332, 254] on link "Next" at bounding box center [346, 258] width 59 height 19
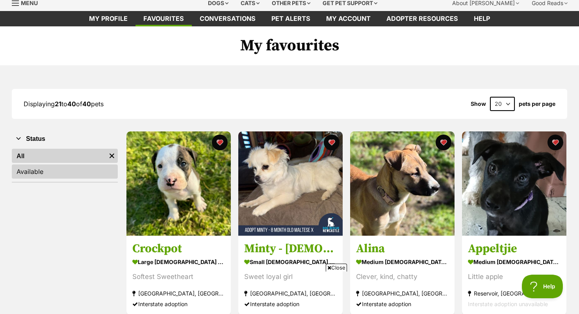
click at [72, 172] on link "Available" at bounding box center [65, 172] width 106 height 14
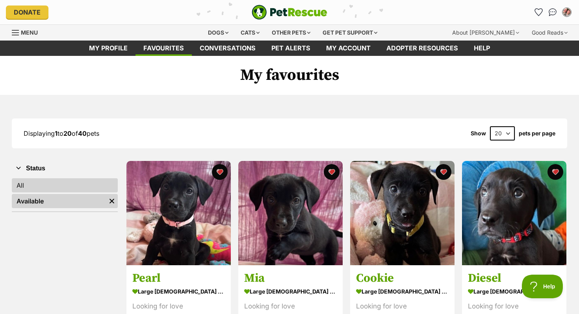
click at [64, 185] on link "All" at bounding box center [65, 185] width 106 height 14
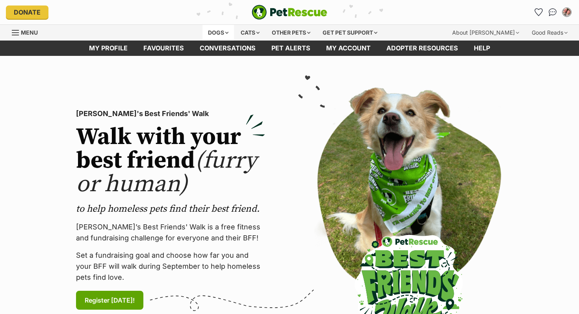
click at [211, 35] on div "Dogs" at bounding box center [217, 33] width 31 height 16
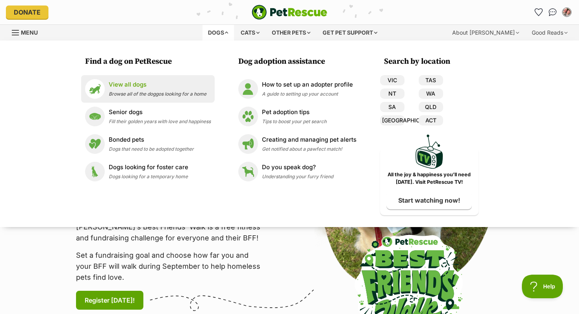
click at [160, 88] on p "View all dogs" at bounding box center [158, 84] width 98 height 9
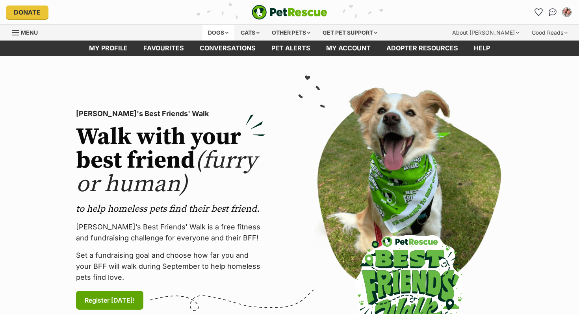
click at [213, 27] on div "Dogs" at bounding box center [217, 33] width 31 height 16
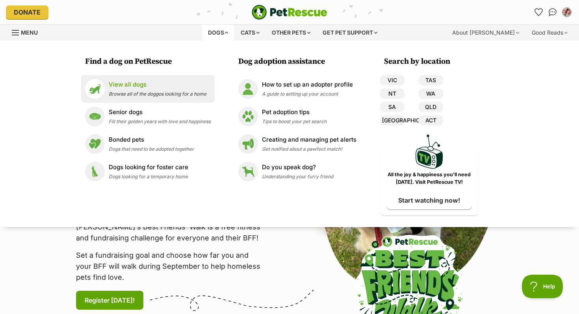
click at [148, 86] on p "View all dogs" at bounding box center [158, 84] width 98 height 9
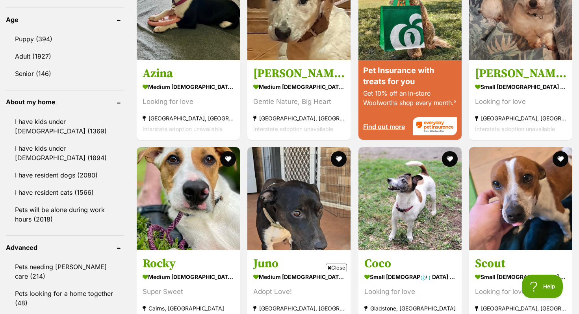
scroll to position [853, 0]
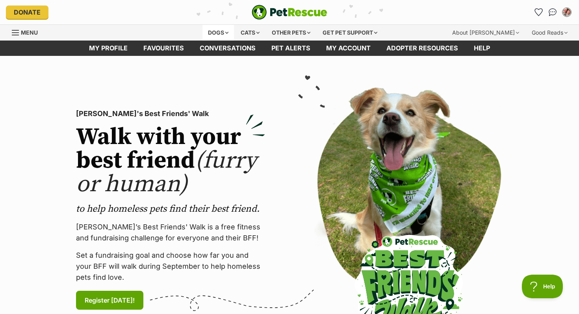
click at [221, 30] on div "Dogs" at bounding box center [217, 33] width 31 height 16
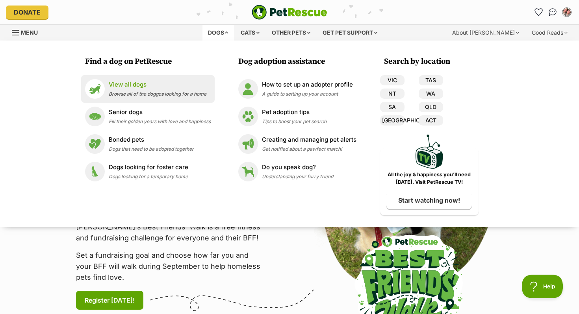
click at [162, 78] on li "View all dogs Browse all of the doggos looking for a home" at bounding box center [147, 89] width 133 height 28
click at [151, 80] on link "View all dogs Browse all of the doggos looking for a home" at bounding box center [148, 89] width 126 height 20
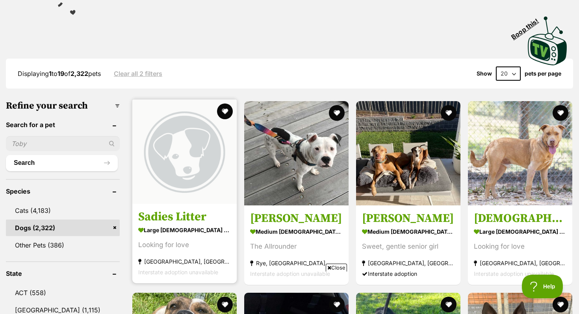
click at [176, 148] on img at bounding box center [184, 152] width 104 height 104
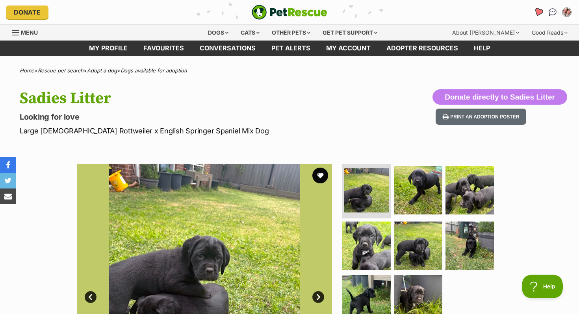
click at [539, 12] on icon "Favourites" at bounding box center [537, 11] width 9 height 9
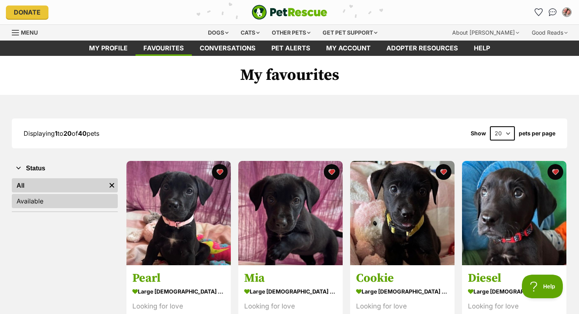
click at [65, 201] on link "Available" at bounding box center [65, 201] width 106 height 14
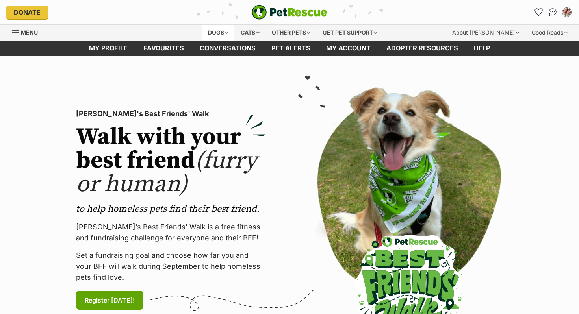
click at [220, 29] on div "Dogs" at bounding box center [217, 33] width 31 height 16
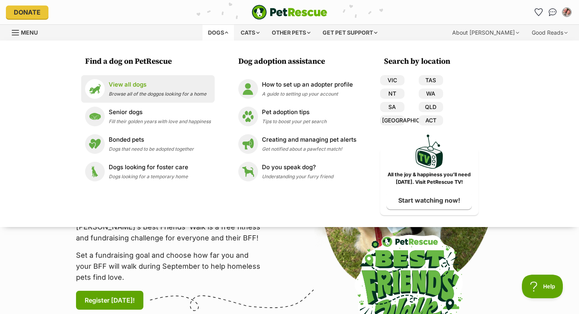
click at [159, 91] on span "Browse all of the doggos looking for a home" at bounding box center [158, 94] width 98 height 6
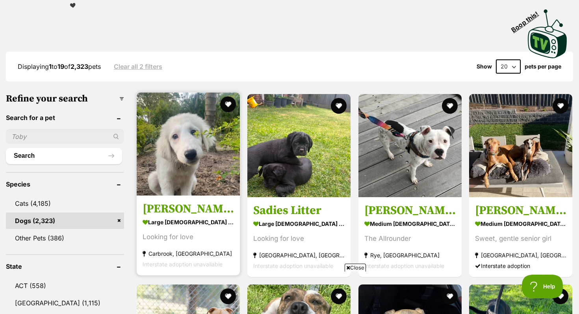
click at [190, 142] on img at bounding box center [188, 143] width 103 height 103
